Goal: Use online tool/utility: Utilize a website feature to perform a specific function

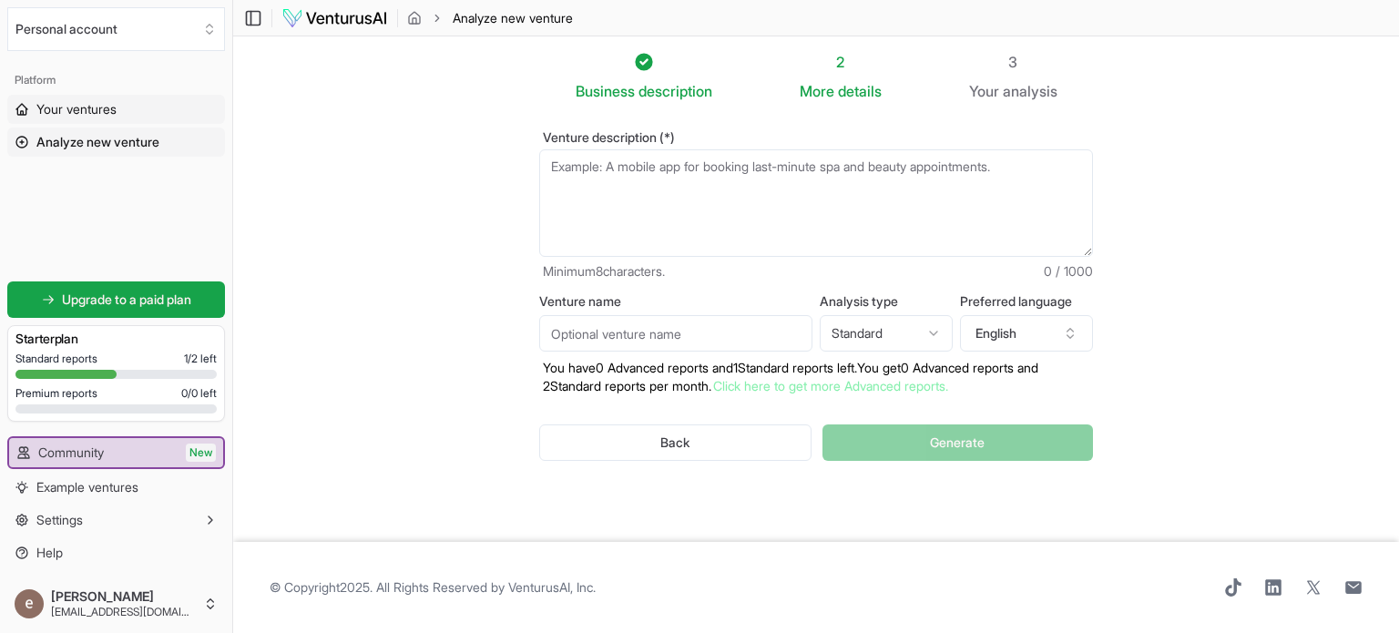
click at [122, 119] on link "Your ventures" at bounding box center [116, 109] width 218 height 29
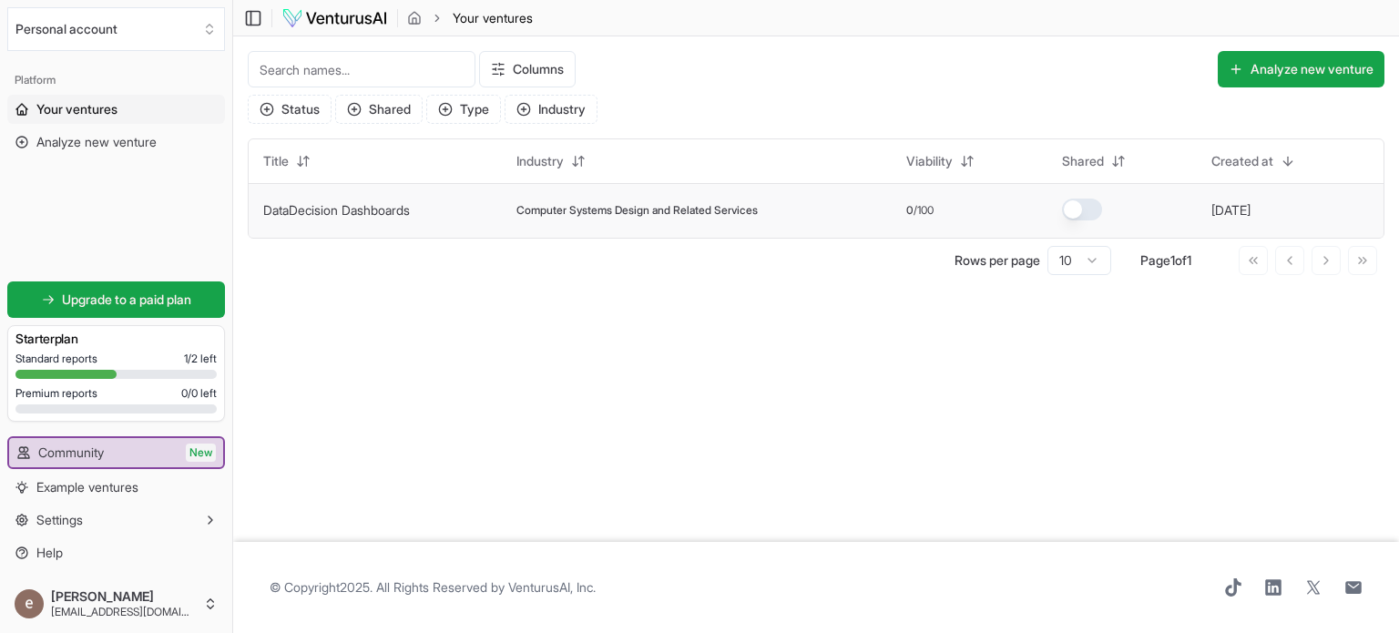
click at [464, 227] on td "DataDecision Dashboards" at bounding box center [375, 210] width 253 height 55
click at [419, 226] on td "DataDecision Dashboards" at bounding box center [375, 210] width 253 height 55
click at [521, 216] on span "Computer Systems Design and Related Services" at bounding box center [636, 210] width 241 height 15
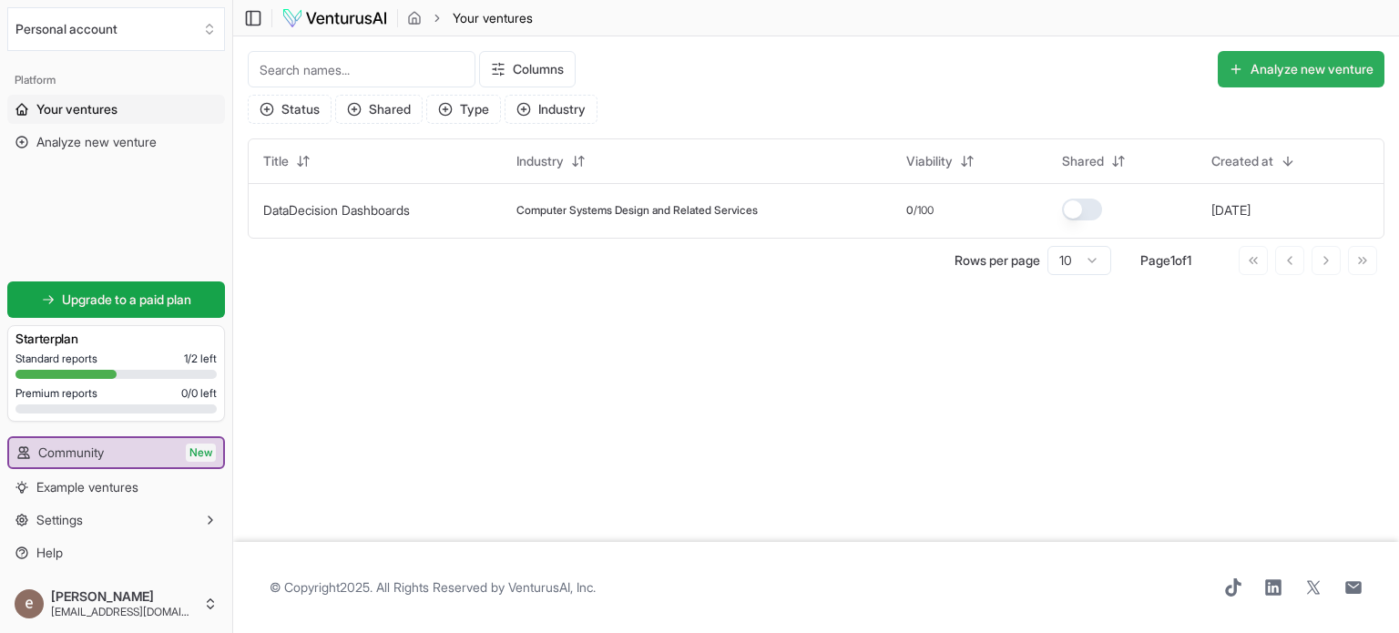
click at [1337, 62] on button "Analyze new venture" at bounding box center [1300, 69] width 167 height 36
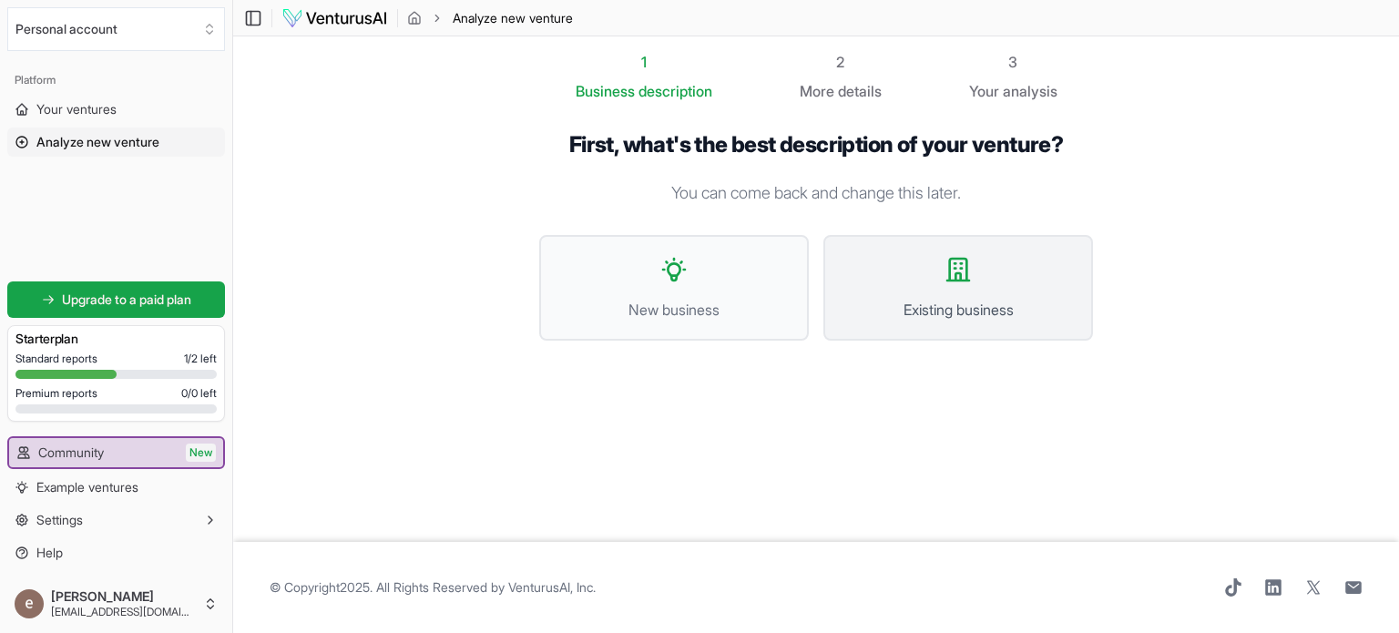
click at [947, 320] on span "Existing business" at bounding box center [957, 310] width 229 height 22
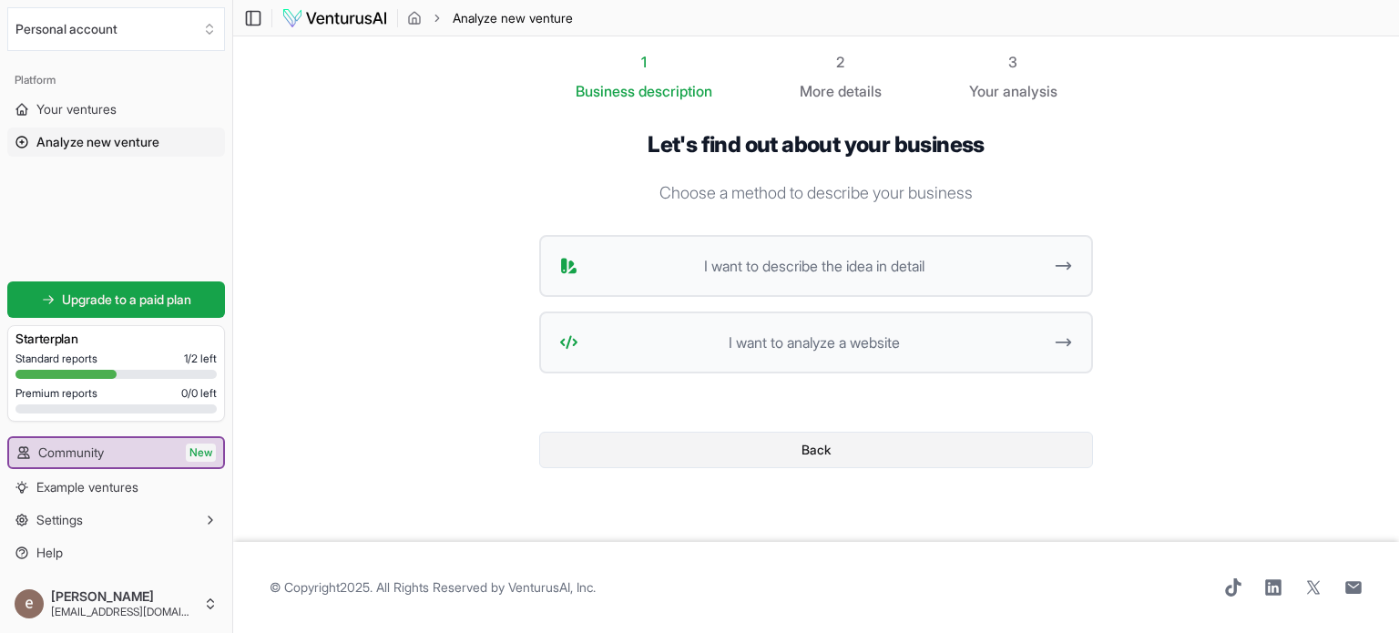
click at [828, 440] on button "Back" at bounding box center [816, 450] width 554 height 36
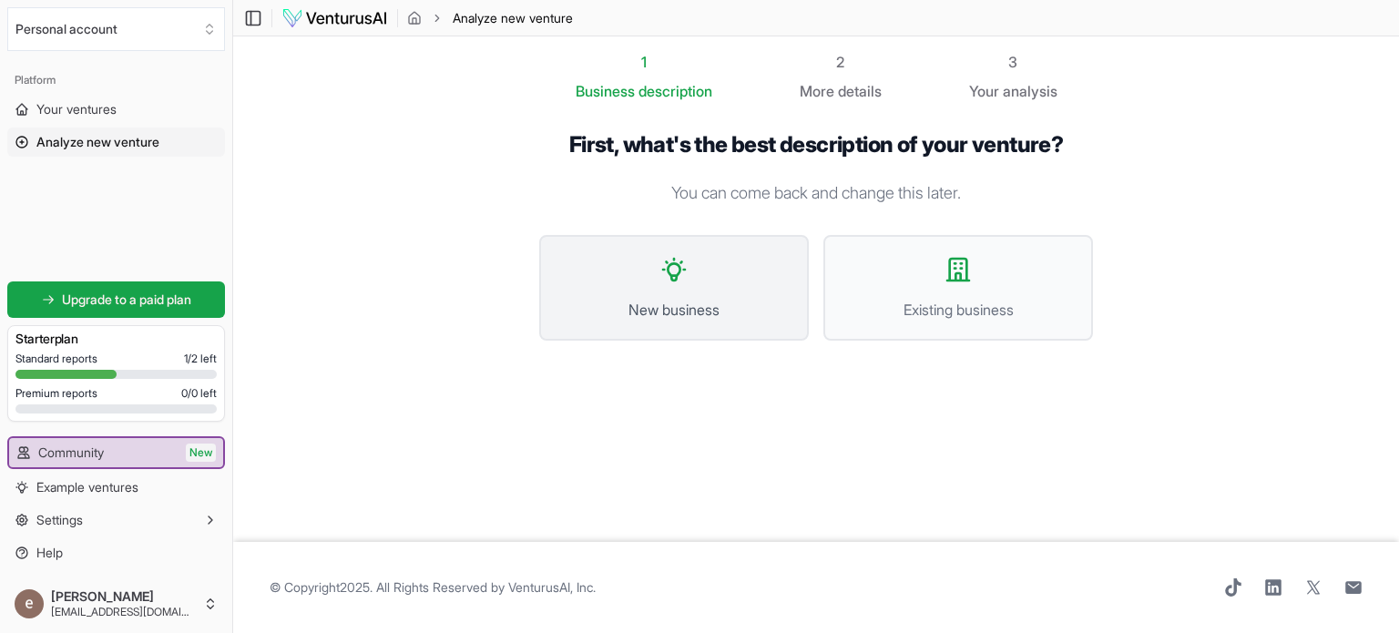
click at [737, 280] on button "New business" at bounding box center [674, 288] width 270 height 106
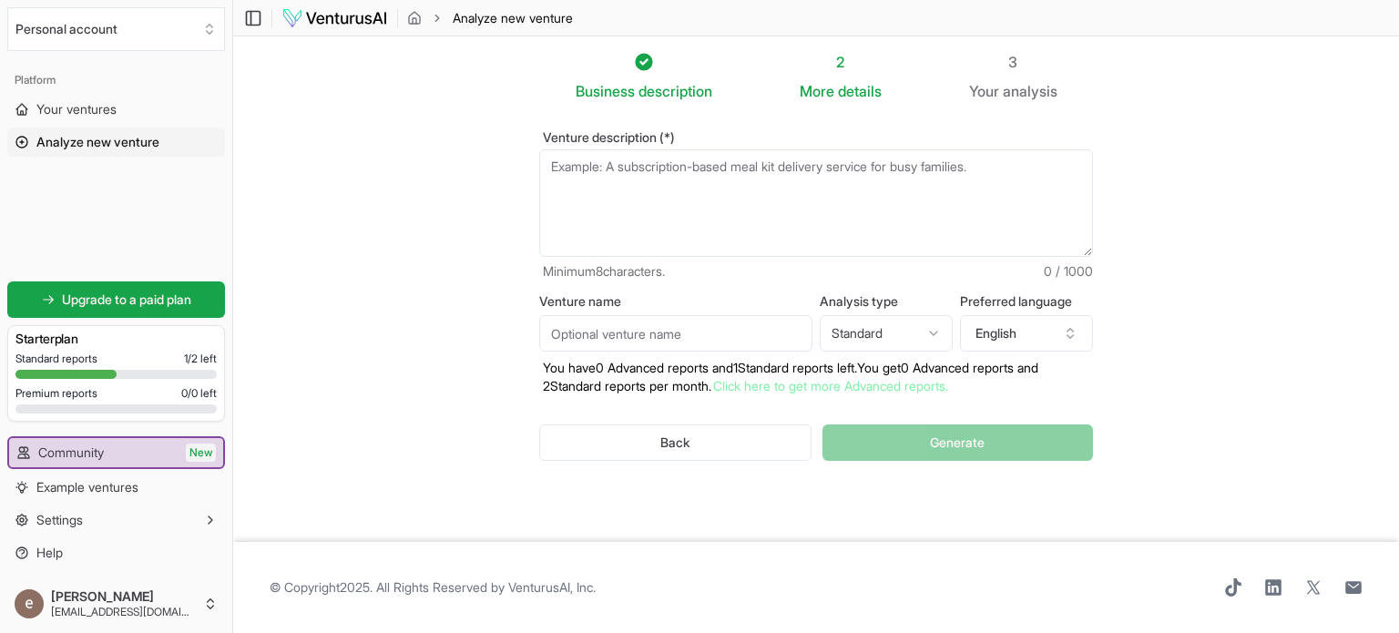
click at [747, 184] on textarea "Venture description (*)" at bounding box center [816, 202] width 554 height 107
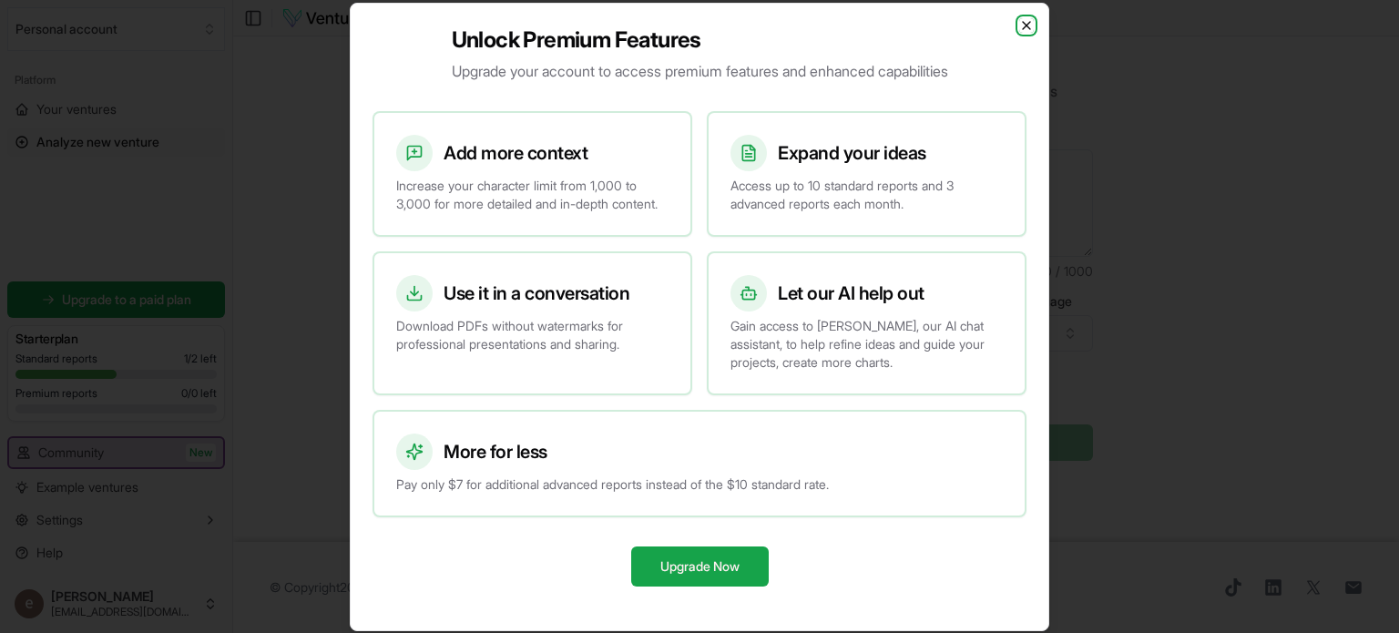
click at [1030, 18] on icon "button" at bounding box center [1026, 25] width 15 height 15
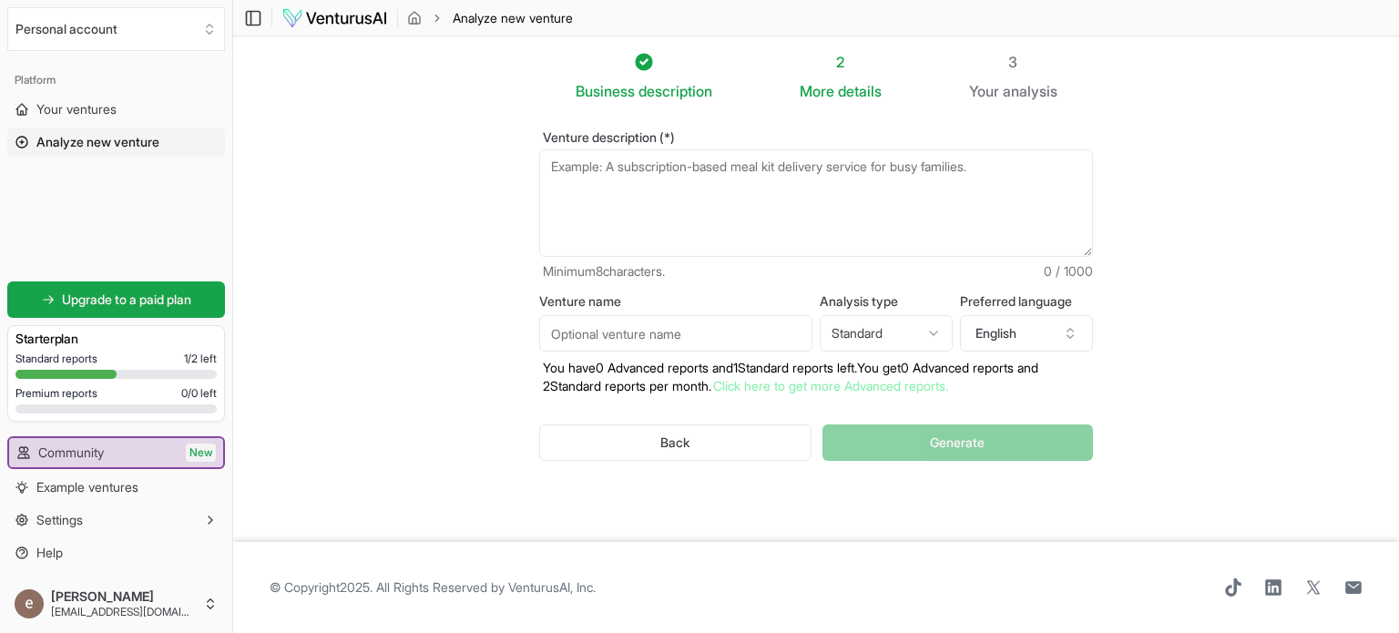
click at [656, 210] on textarea "Venture description (*)" at bounding box center [816, 202] width 554 height 107
paste textarea "a sexual tracker app. imagine if we create a phone application that is connecte…"
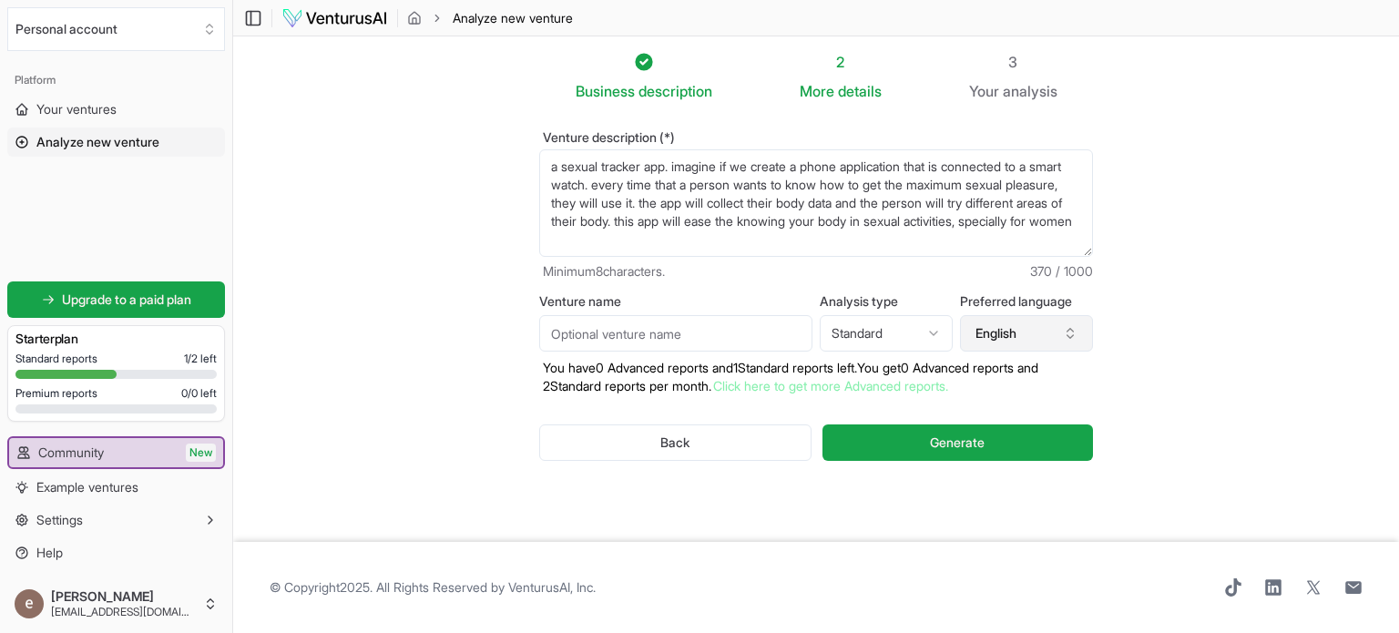
type textarea "a sexual tracker app. imagine if we create a phone application that is connecte…"
click at [1024, 318] on button "English" at bounding box center [1026, 333] width 133 height 36
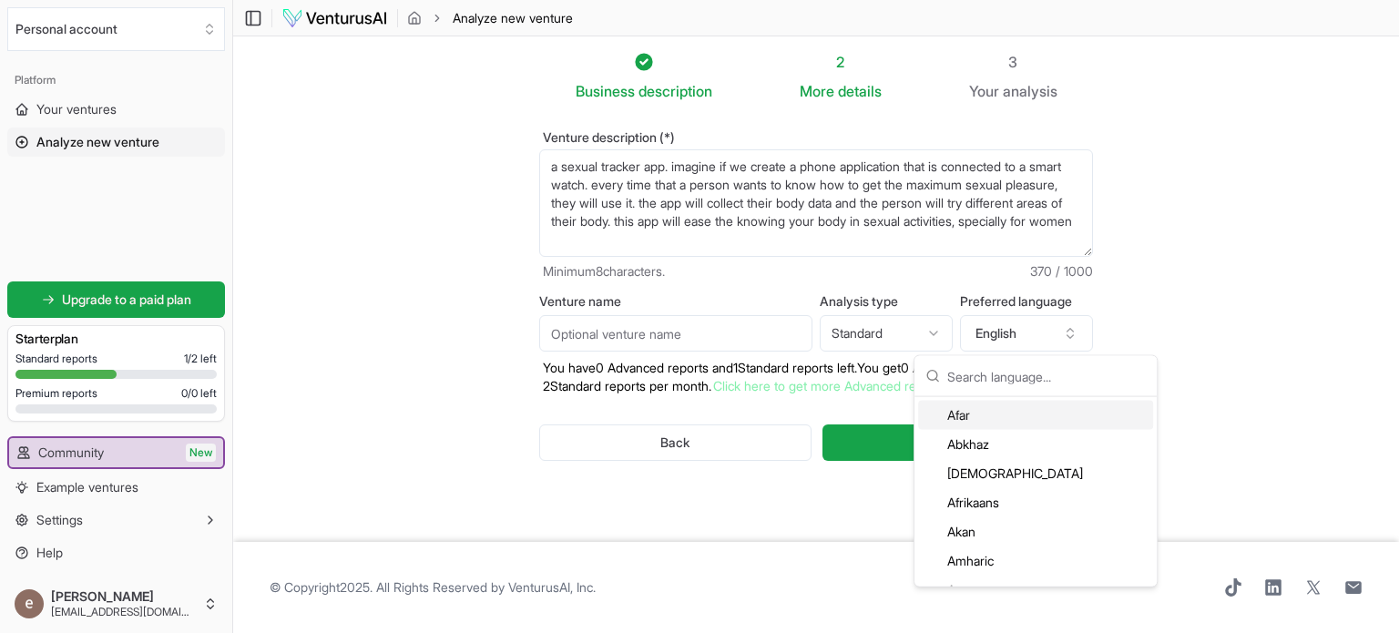
click at [916, 330] on html "We value your privacy We use cookies to enhance your browsing experience, serve…" at bounding box center [699, 316] width 1399 height 633
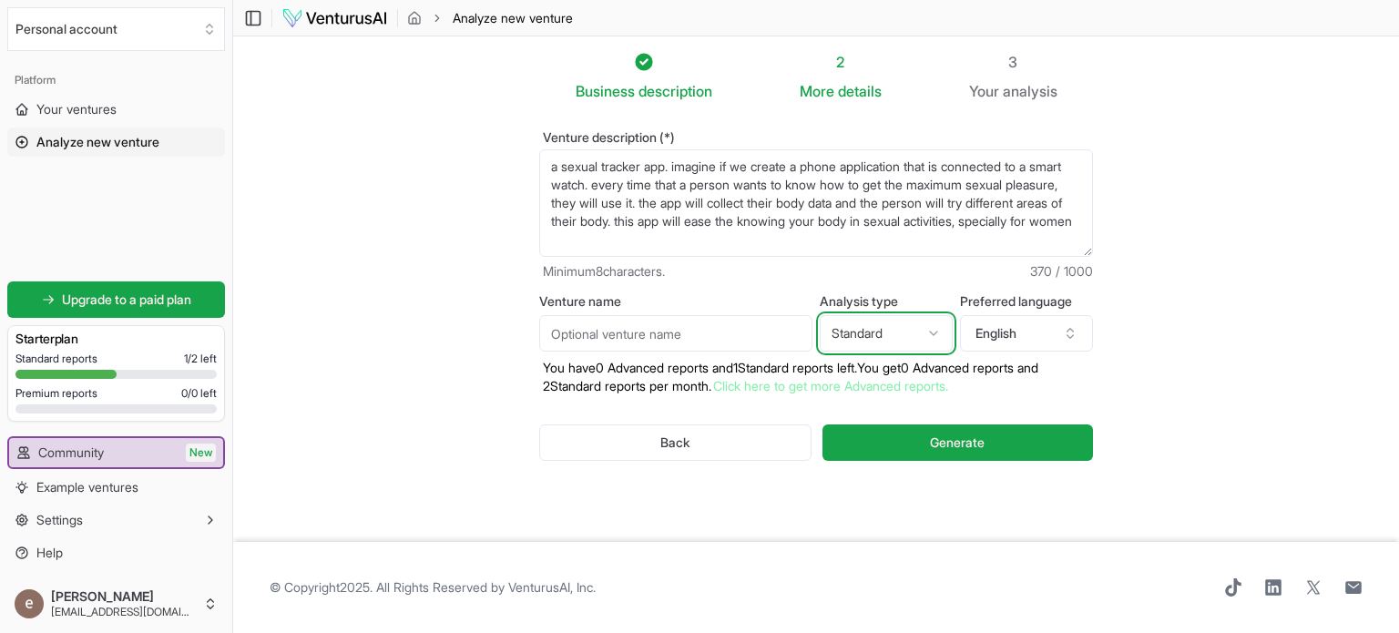
click at [1166, 333] on html "We value your privacy We use cookies to enhance your browsing experience, serve…" at bounding box center [699, 316] width 1399 height 633
click at [641, 338] on input "Venture name" at bounding box center [675, 333] width 273 height 36
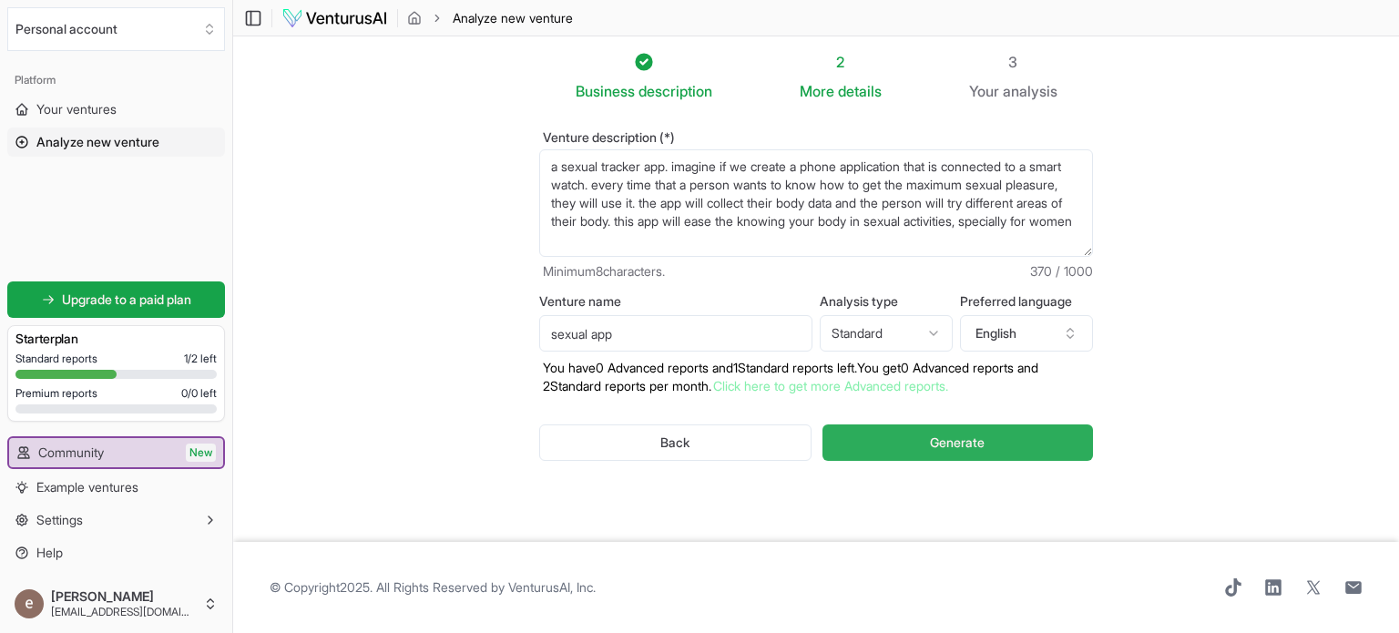
type input "sexual app"
click at [978, 434] on span "Generate" at bounding box center [957, 442] width 55 height 18
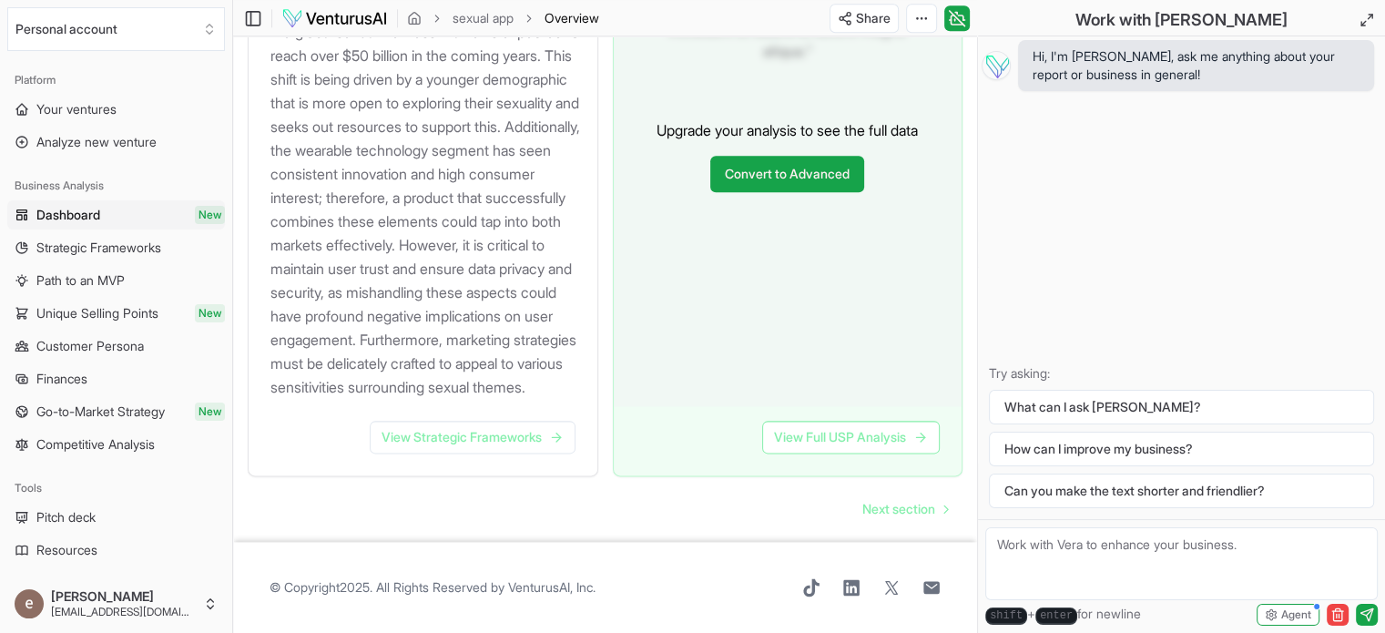
scroll to position [2245, 0]
click at [902, 518] on span "Next section" at bounding box center [898, 509] width 73 height 18
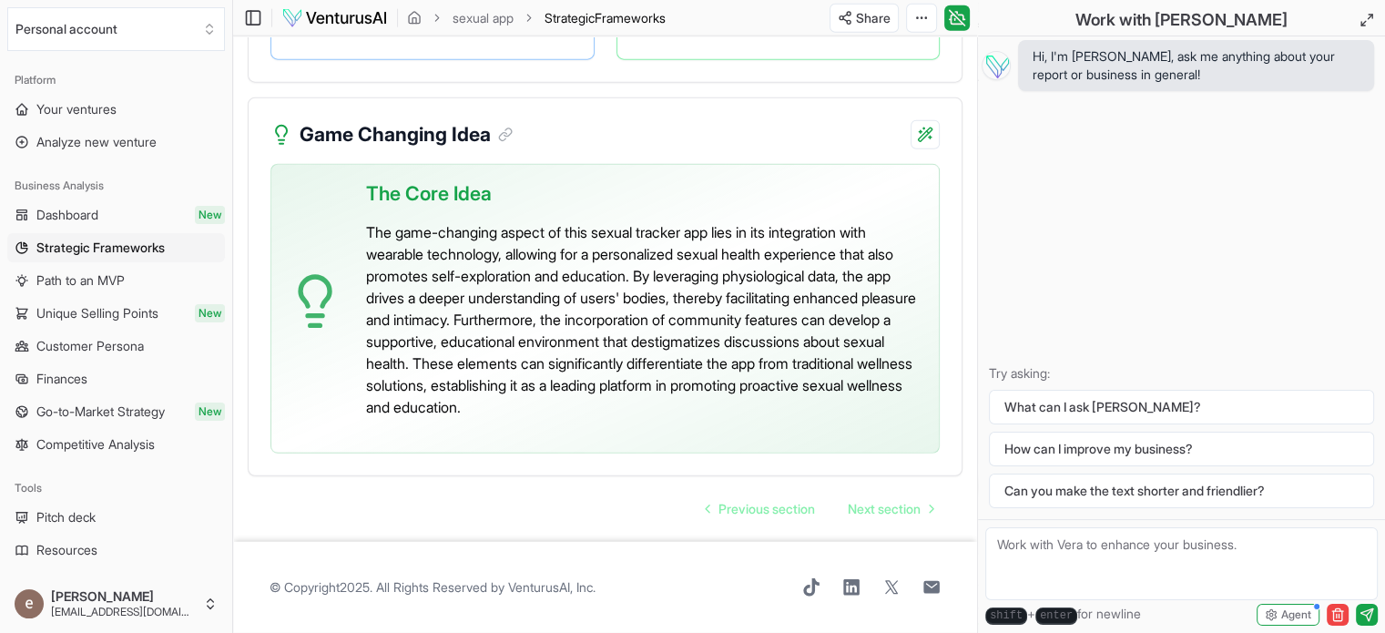
scroll to position [4679, 0]
click at [850, 497] on link "Next section" at bounding box center [890, 509] width 115 height 36
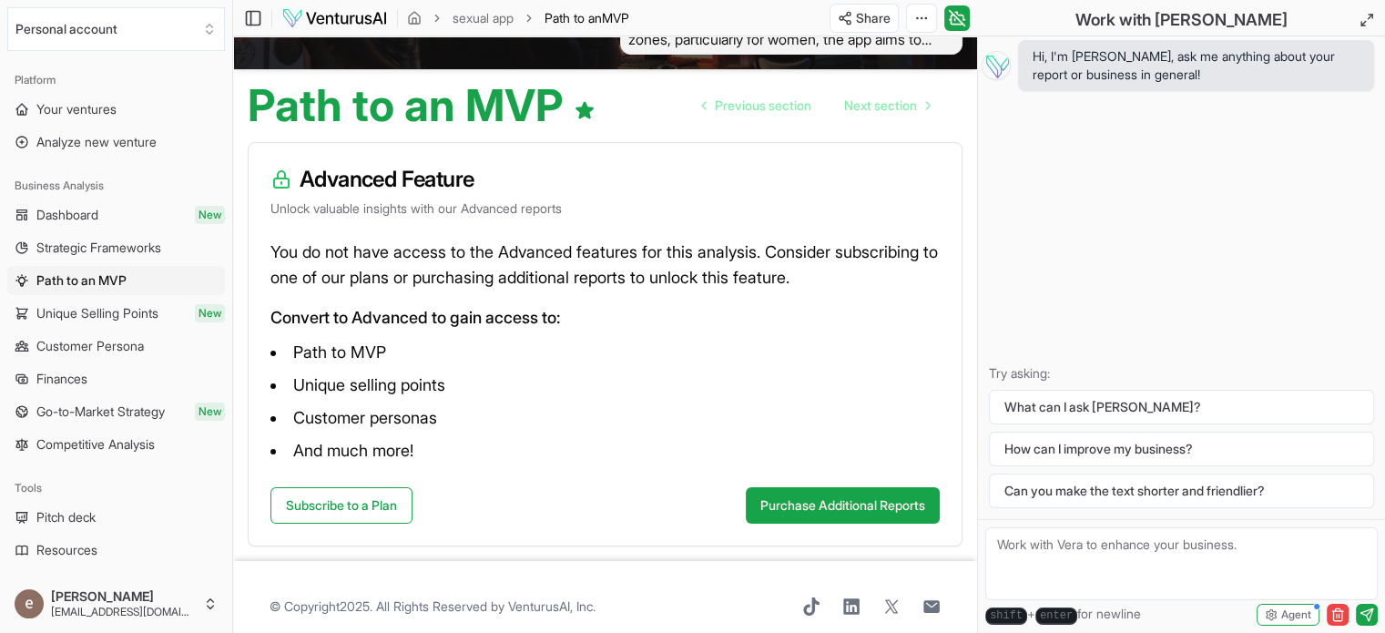
scroll to position [155, 0]
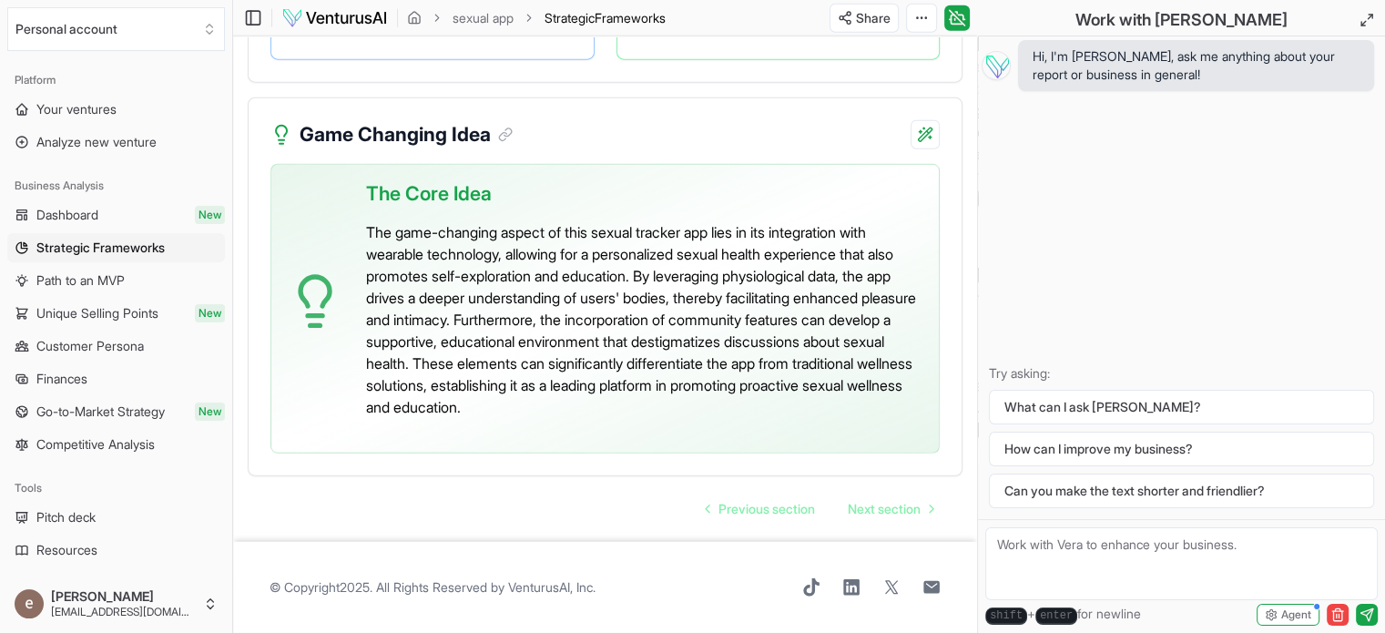
scroll to position [4679, 0]
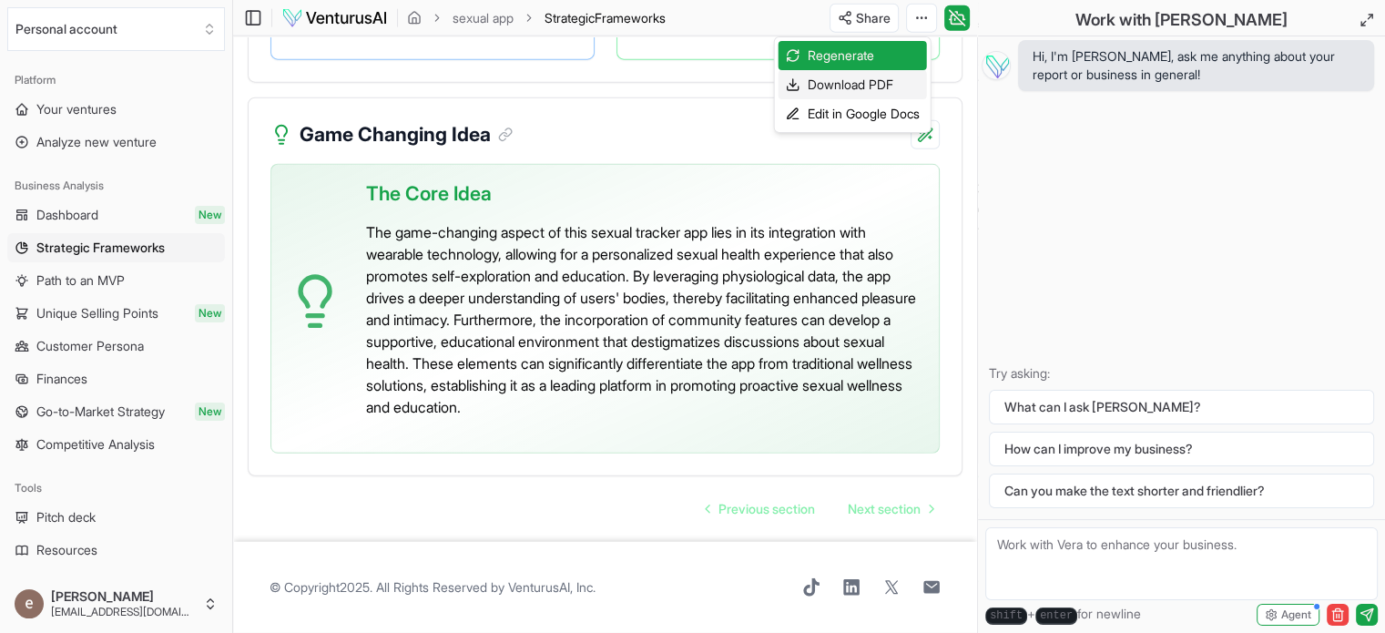
click at [865, 85] on div "Download PDF" at bounding box center [852, 84] width 148 height 29
